Goal: Task Accomplishment & Management: Manage account settings

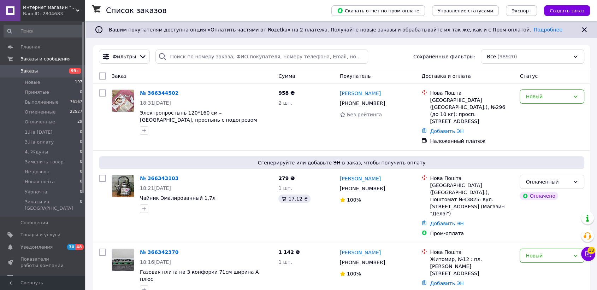
click at [42, 71] on span "Заказы" at bounding box center [43, 71] width 45 height 6
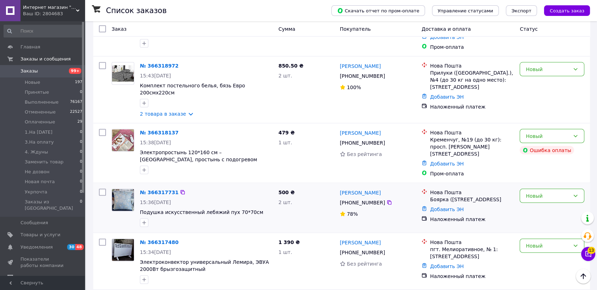
scroll to position [1453, 0]
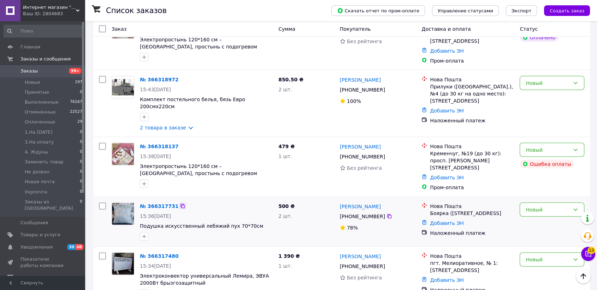
click at [180, 203] on icon at bounding box center [183, 206] width 6 height 6
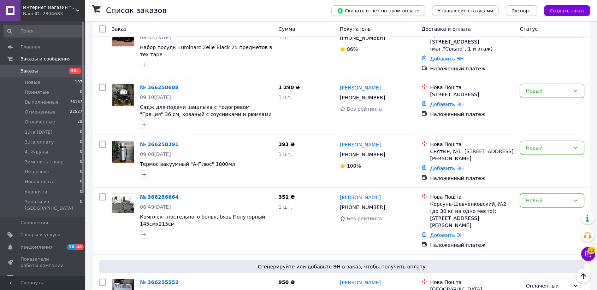
scroll to position [4477, 0]
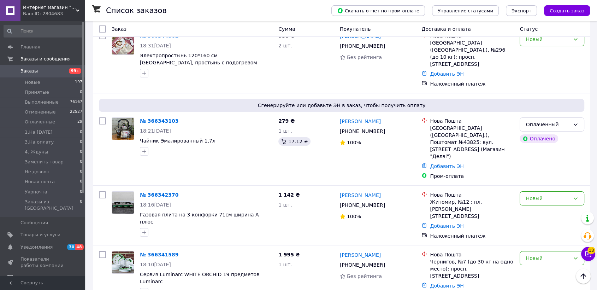
scroll to position [0, 0]
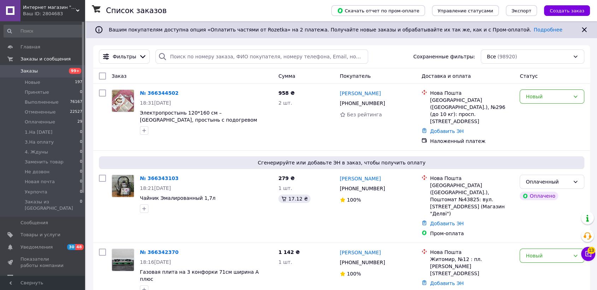
drag, startPoint x: 279, startPoint y: 176, endPoint x: 267, endPoint y: 76, distance: 100.3
